Goal: Complete application form

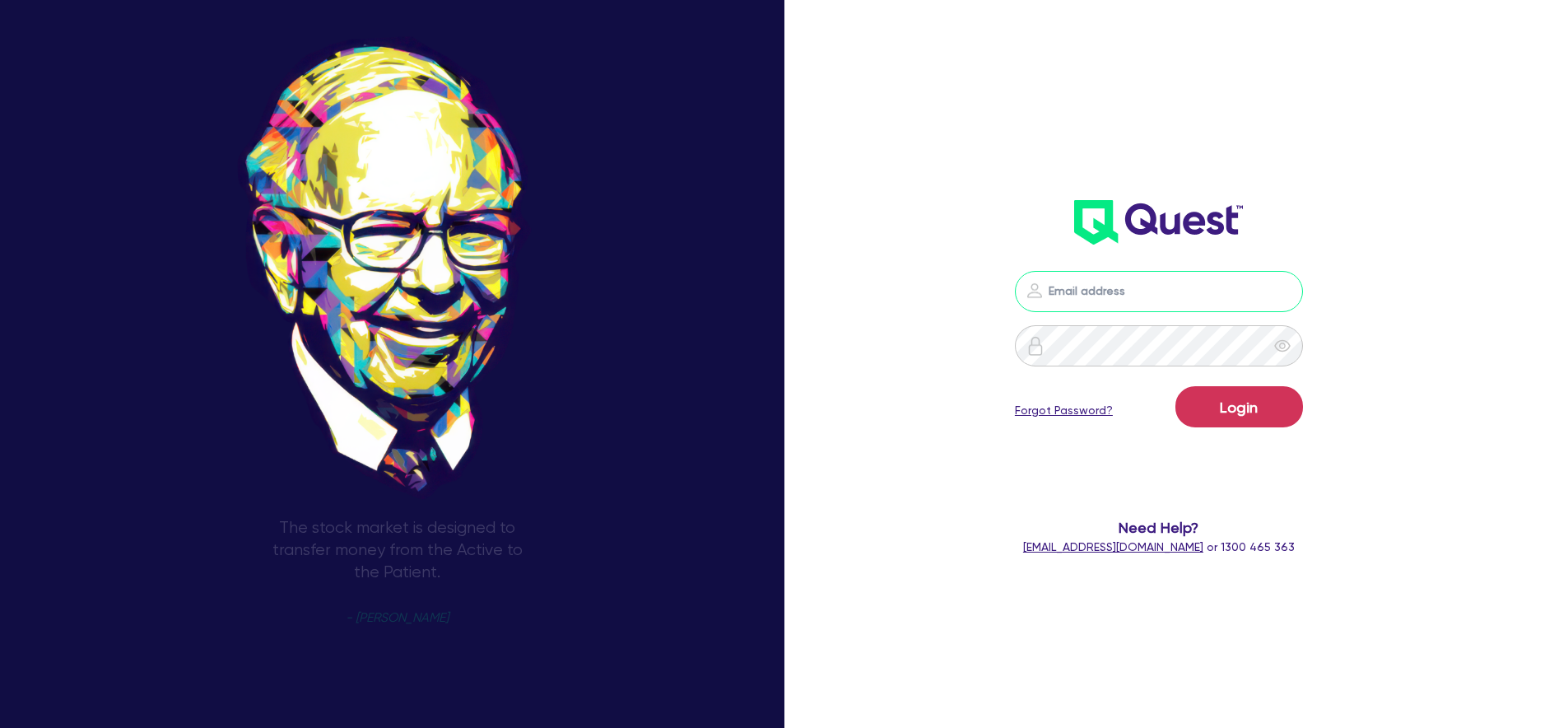
click at [1120, 284] on input "email" at bounding box center [1159, 291] width 288 height 41
type input "[PERSON_NAME][EMAIL_ADDRESS][PERSON_NAME][DOMAIN_NAME]"
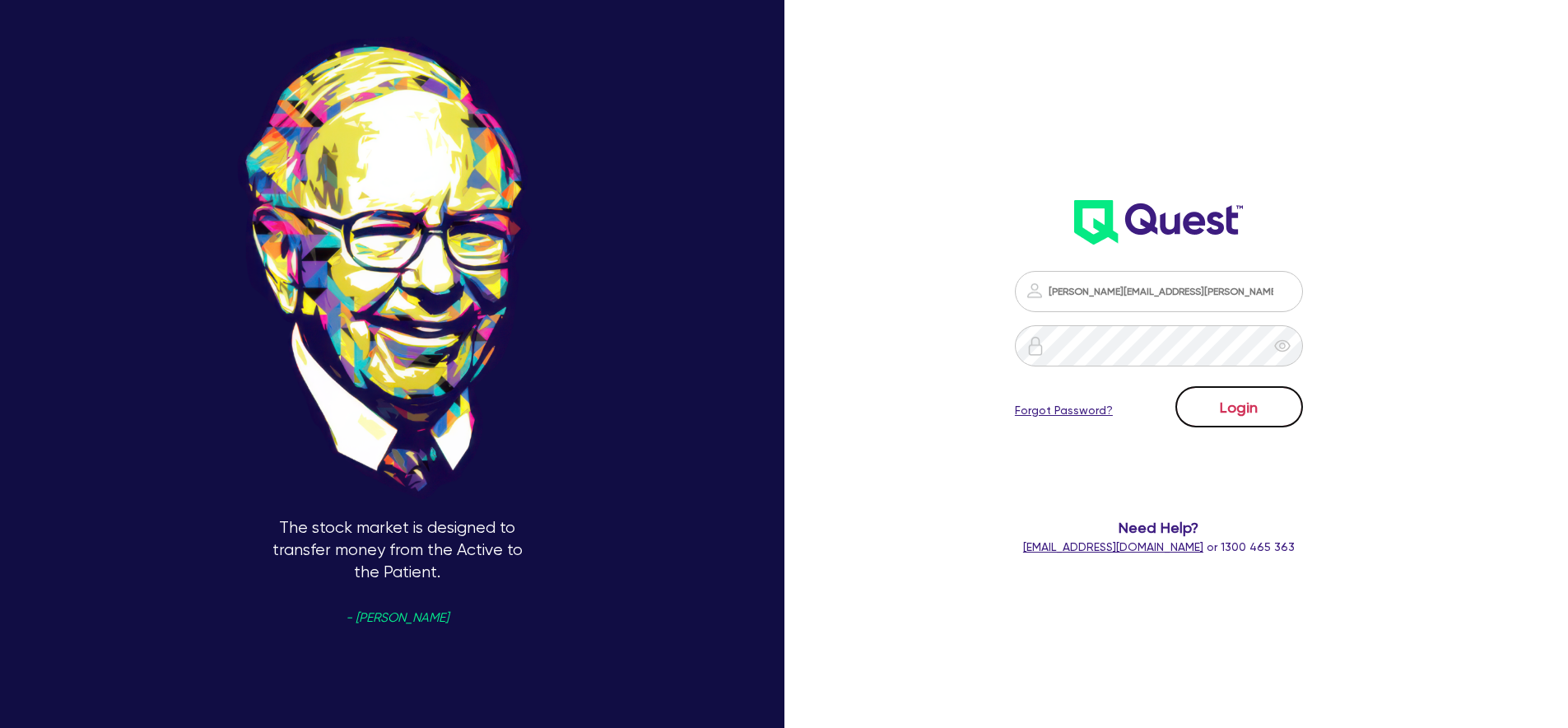
click at [1242, 410] on button "Login" at bounding box center [1238, 406] width 128 height 41
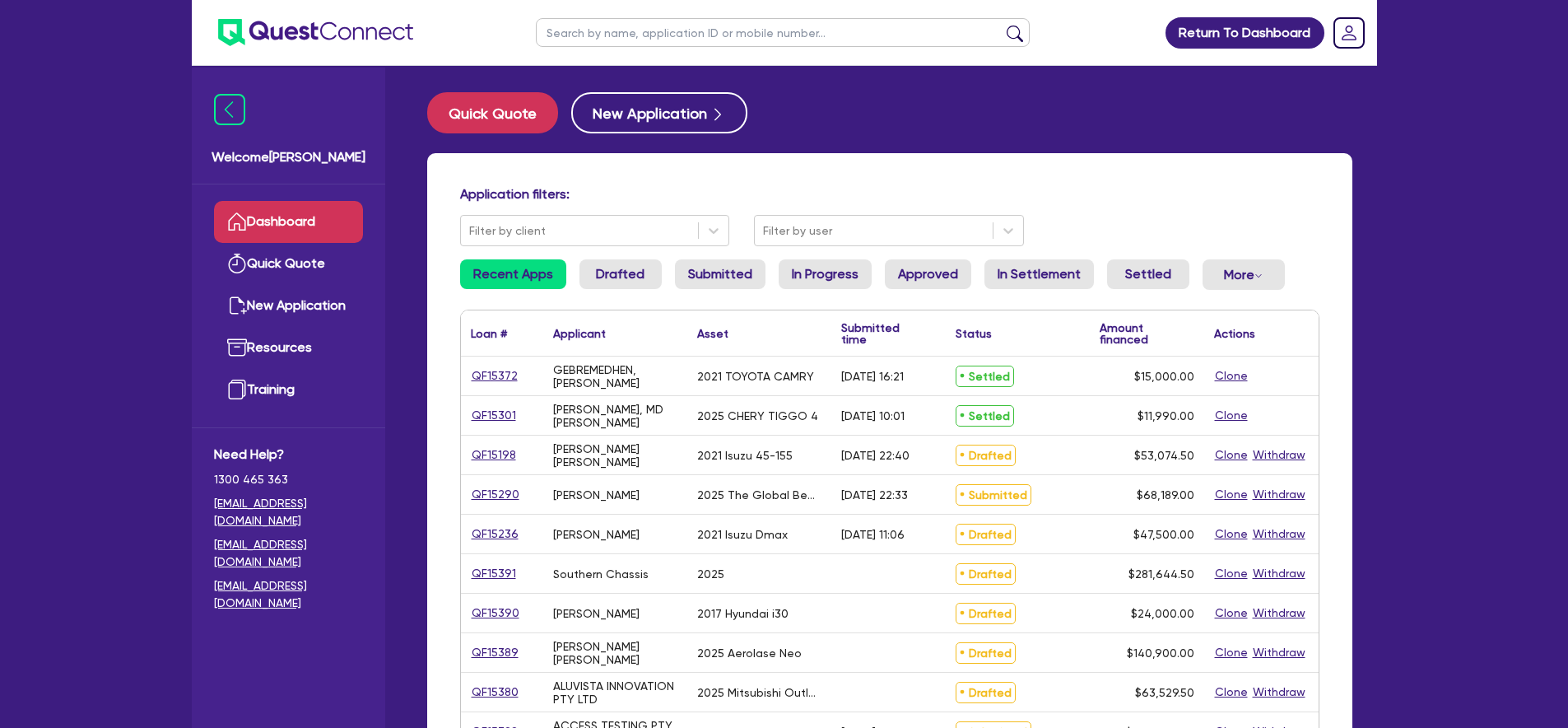
click at [486, 386] on div "QF15372" at bounding box center [501, 375] width 82 height 39
click at [492, 381] on link "QF15372" at bounding box center [495, 376] width 47 height 19
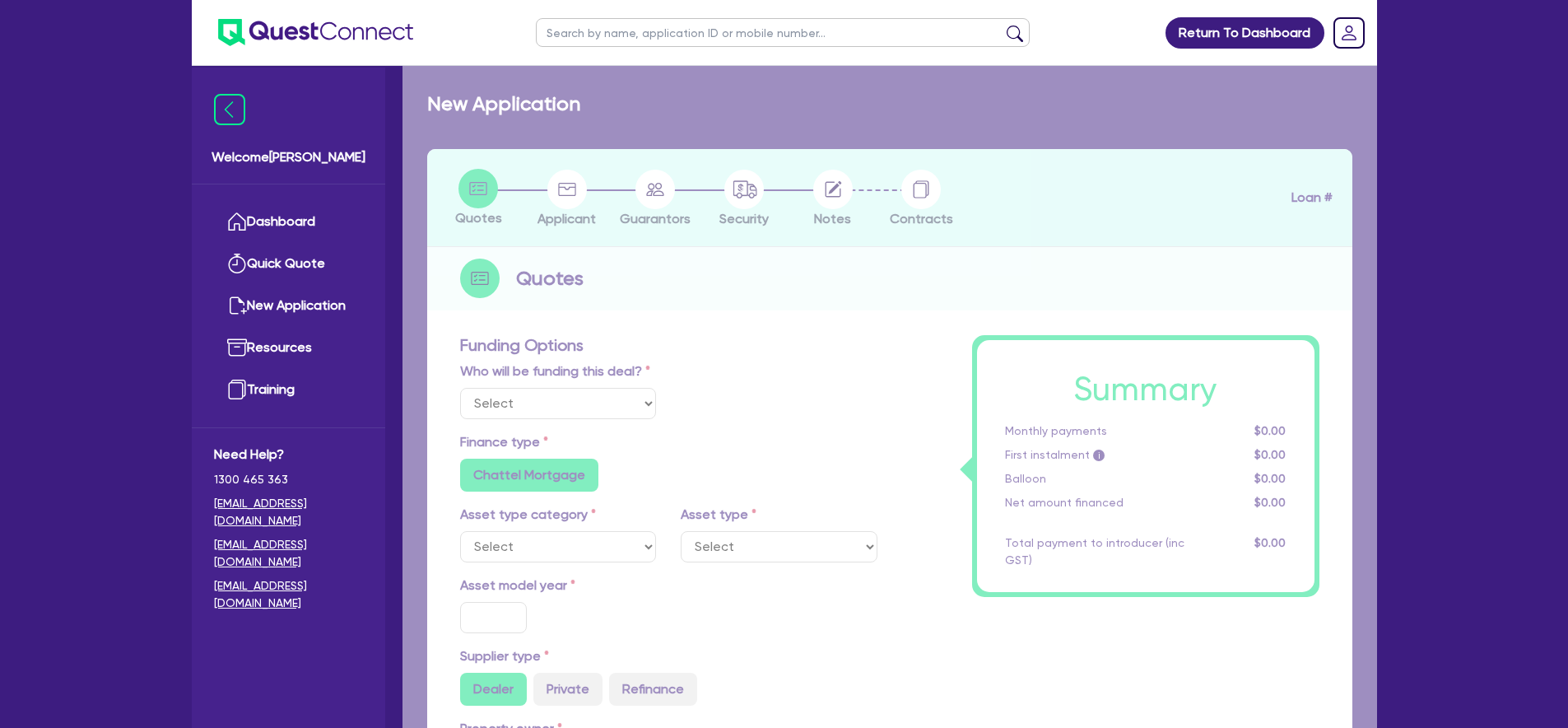
select select "Quest Finance - Platform Funding"
select select "CARS_AND_LIGHT_TRUCKS"
type input "2021"
radio input "false"
radio input "true"
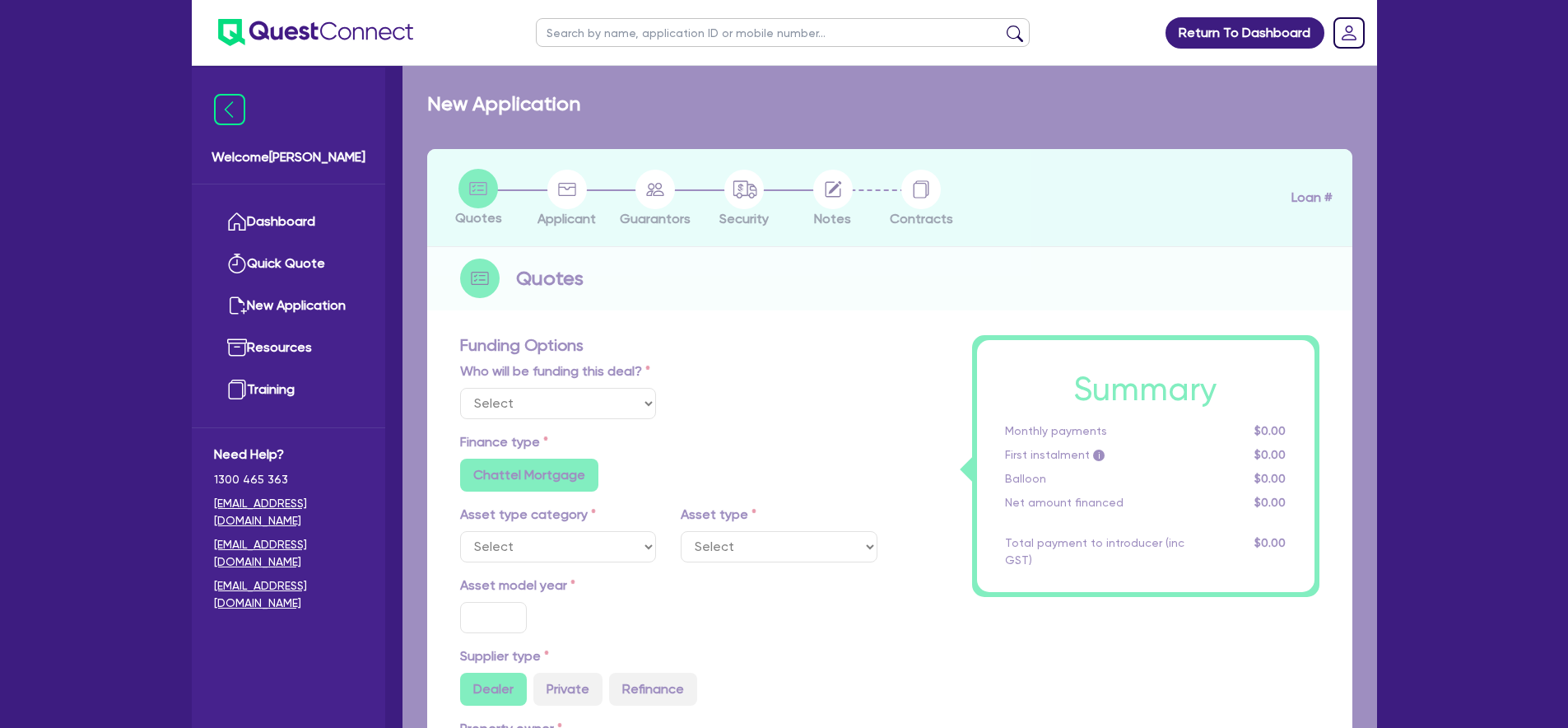
type input "19,733.98"
type input "4,733.98"
type input "5.06"
type input "760"
radio input "true"
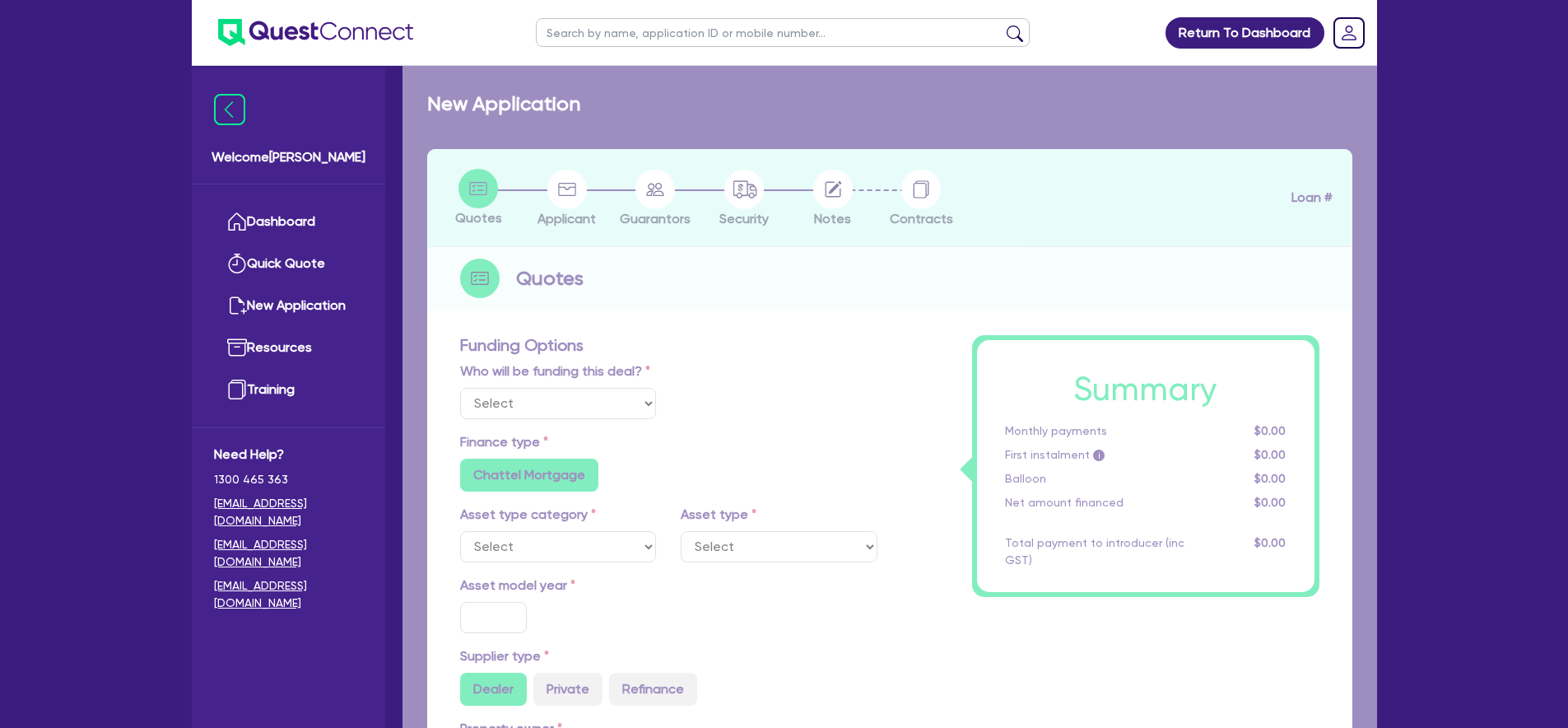
type input "15.95"
type input "350"
select select "PASSENGER_VEHICLES"
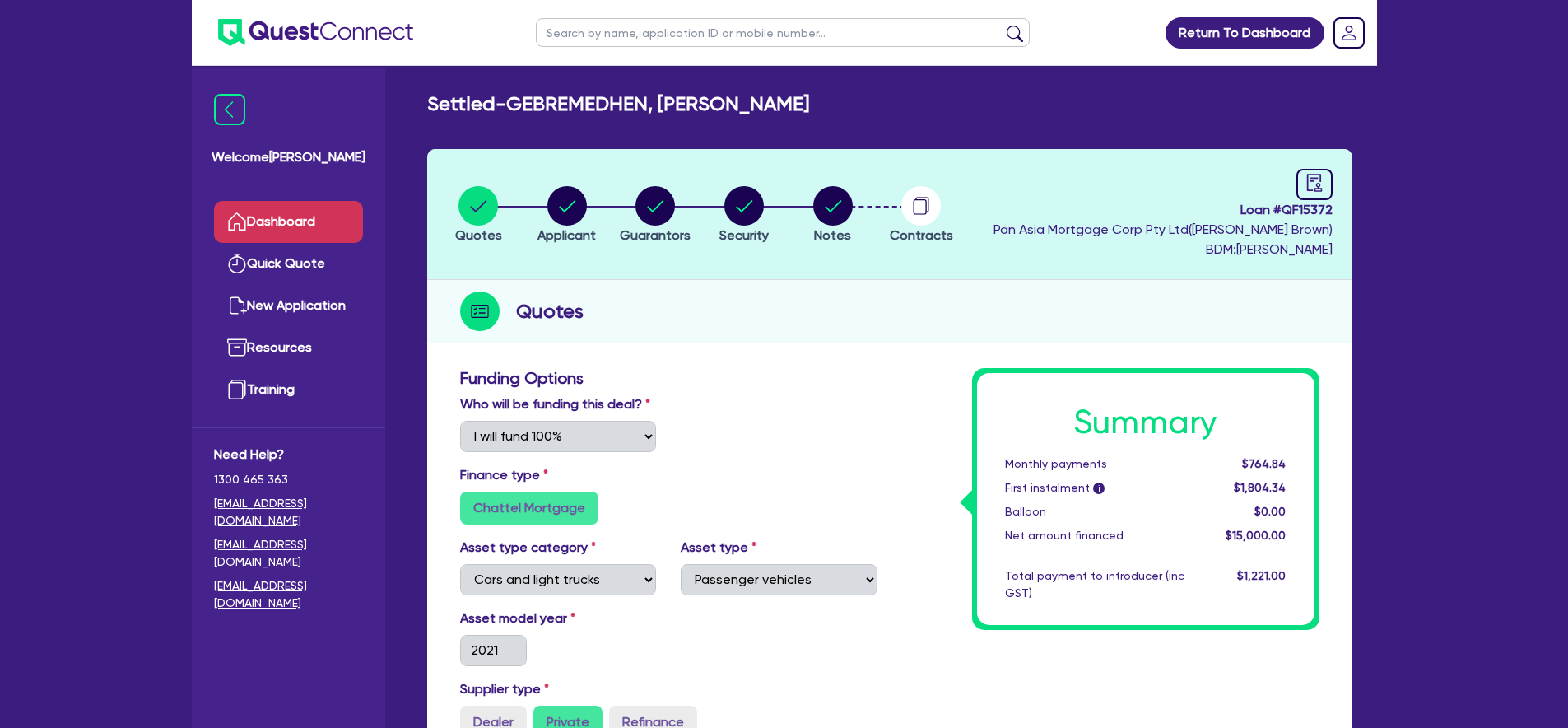
click at [281, 215] on link "Dashboard" at bounding box center [288, 222] width 149 height 42
